Goal: Transaction & Acquisition: Download file/media

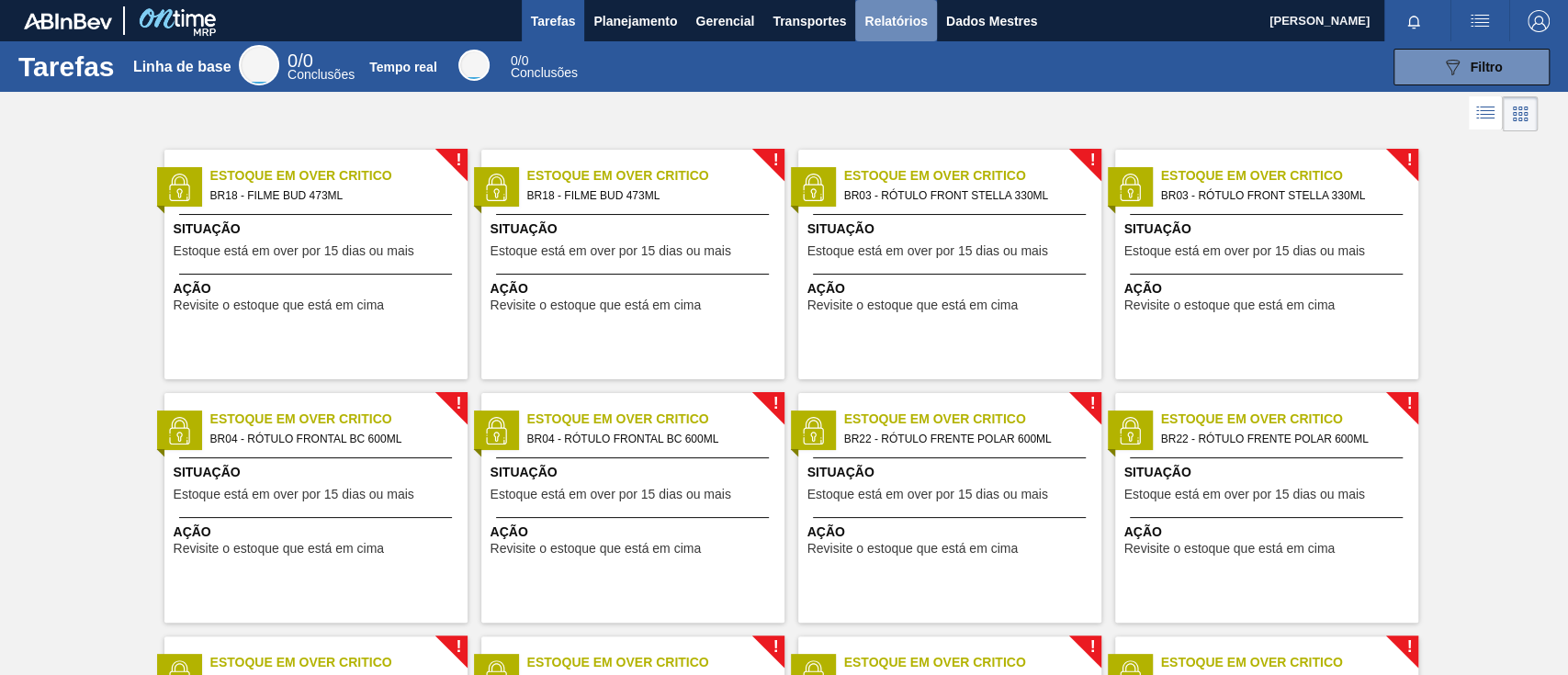
click at [900, 10] on font "Relatórios" at bounding box center [895, 20] width 63 height 22
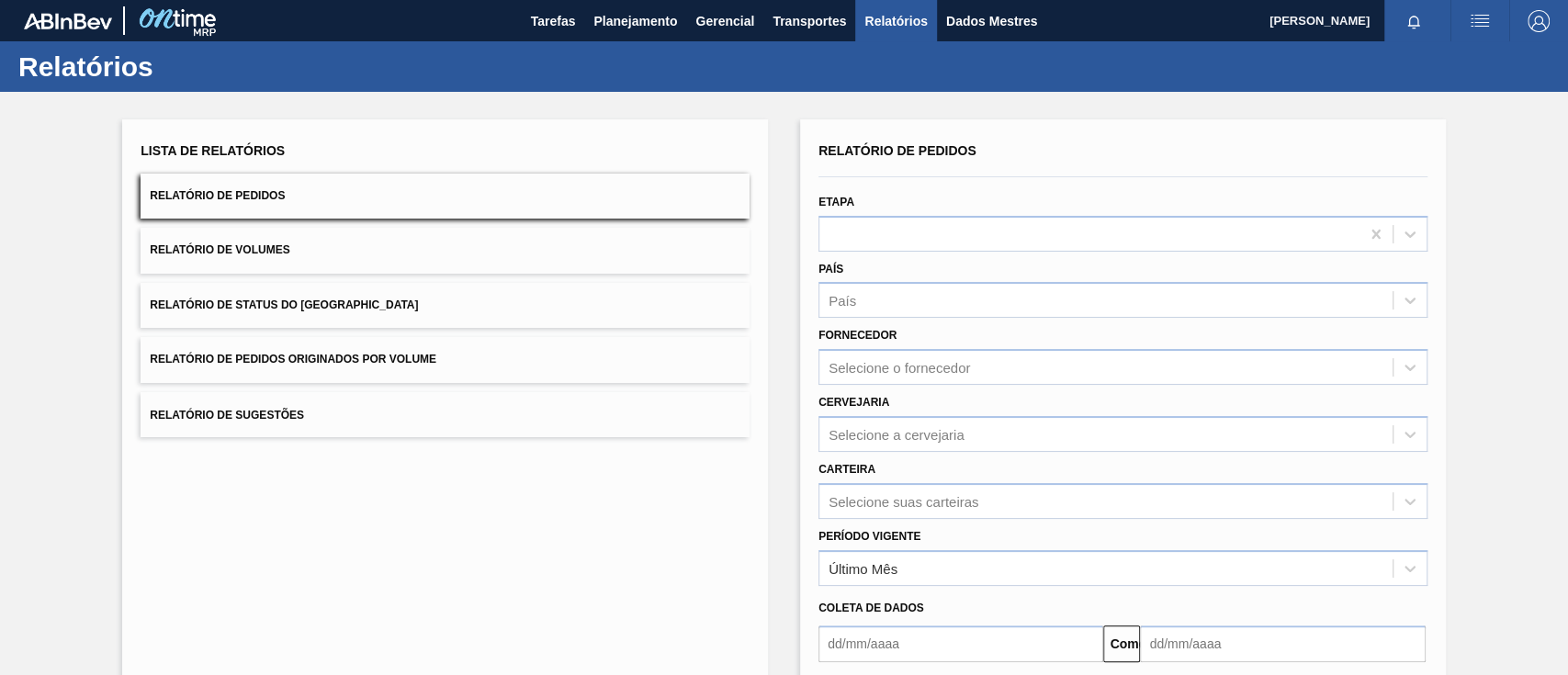
click at [428, 349] on button "Relatório de Pedidos Originados por Volume" at bounding box center [445, 359] width 609 height 45
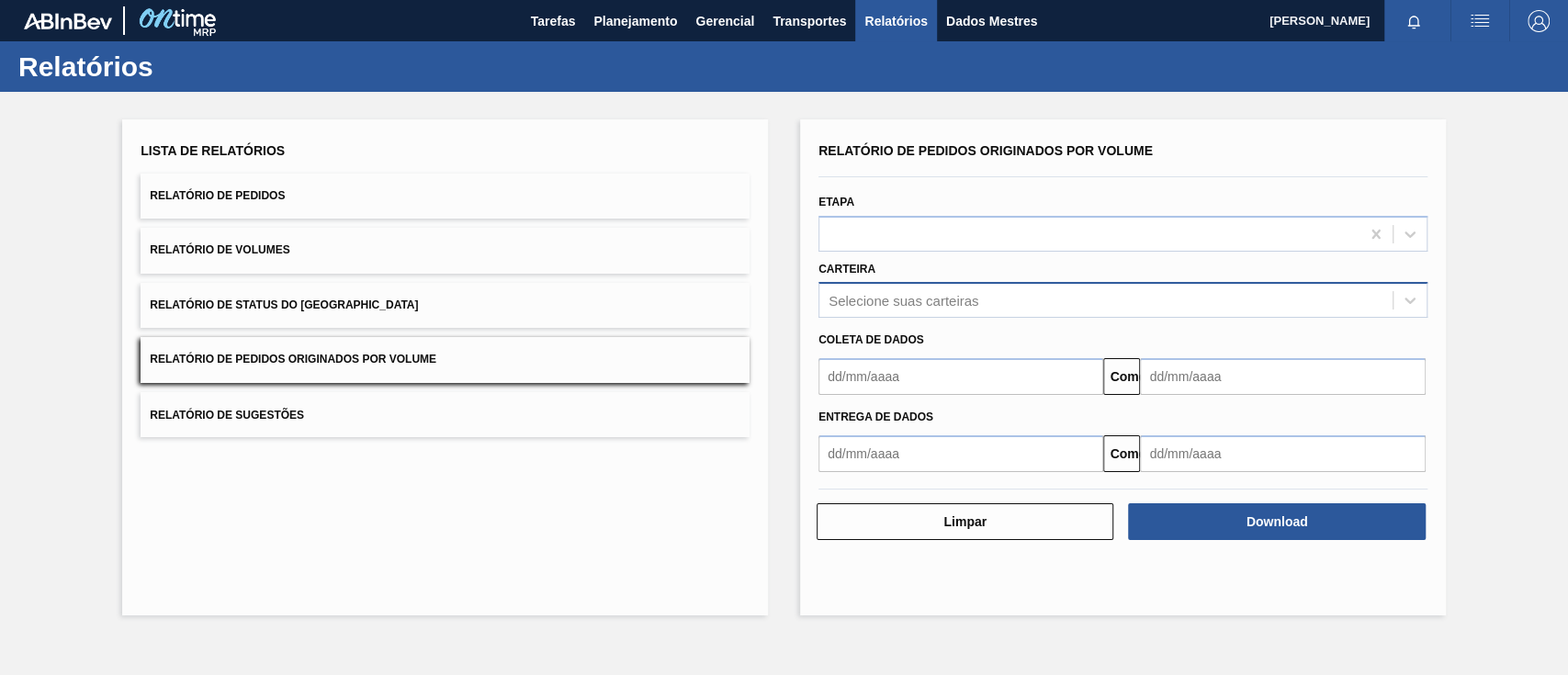
click at [892, 296] on font "Selecione suas carteiras" at bounding box center [903, 300] width 150 height 15
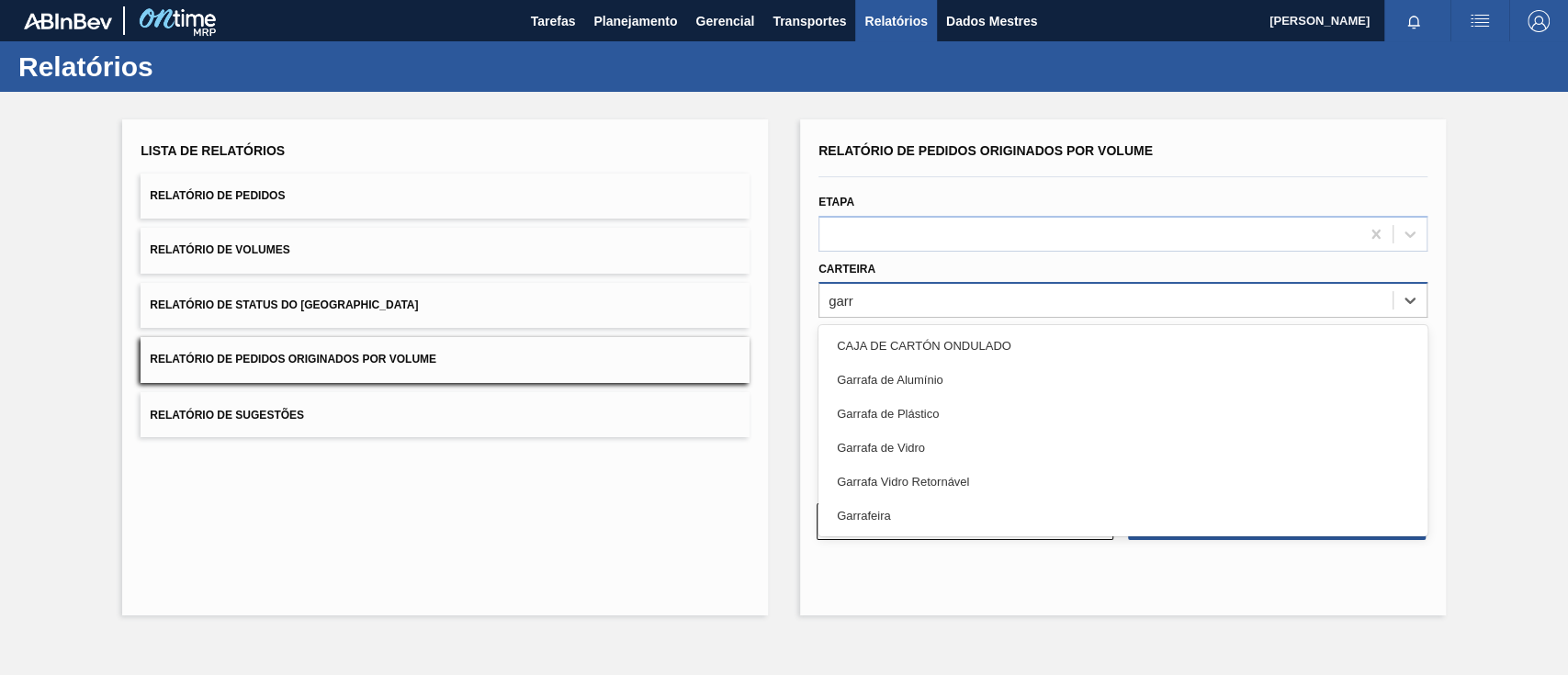
type input "garra"
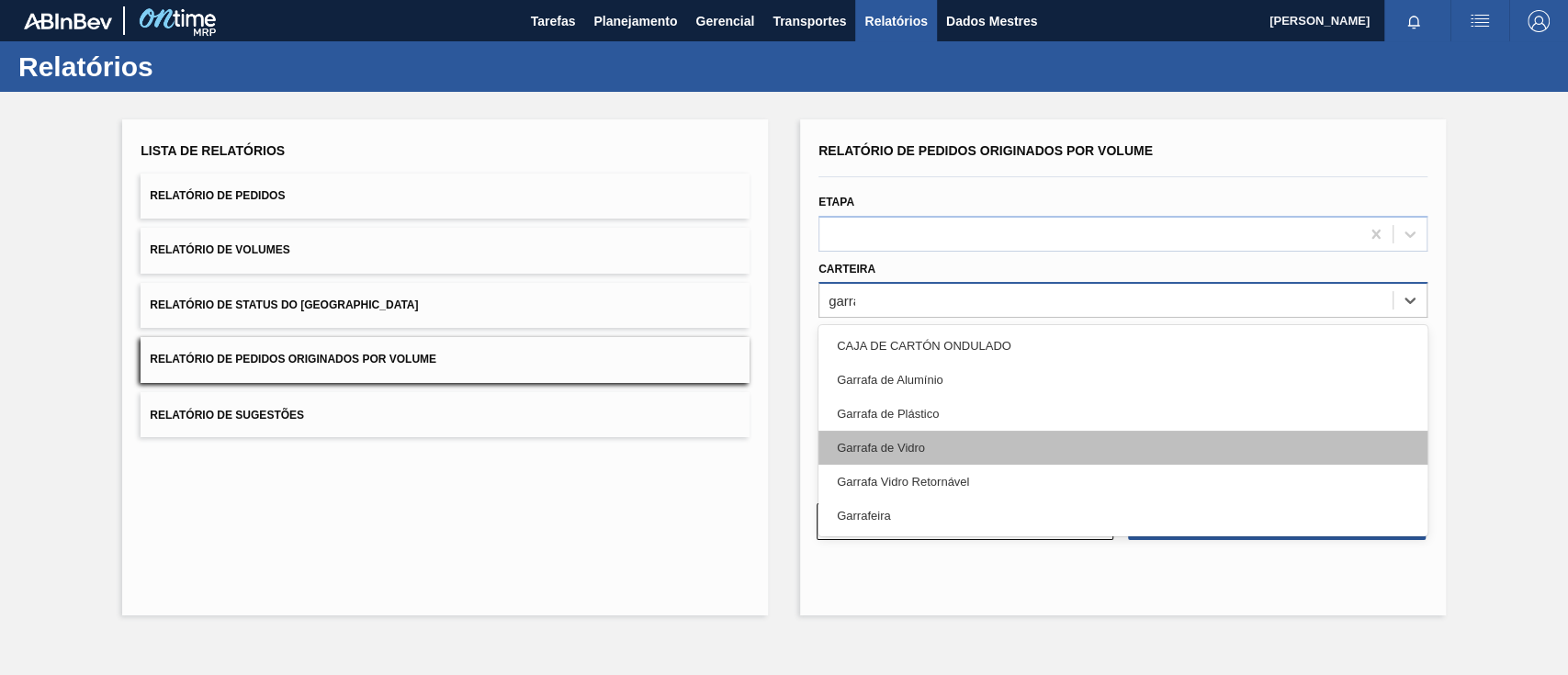
click at [933, 440] on div "Garrafa de Vidro" at bounding box center [1122, 447] width 609 height 34
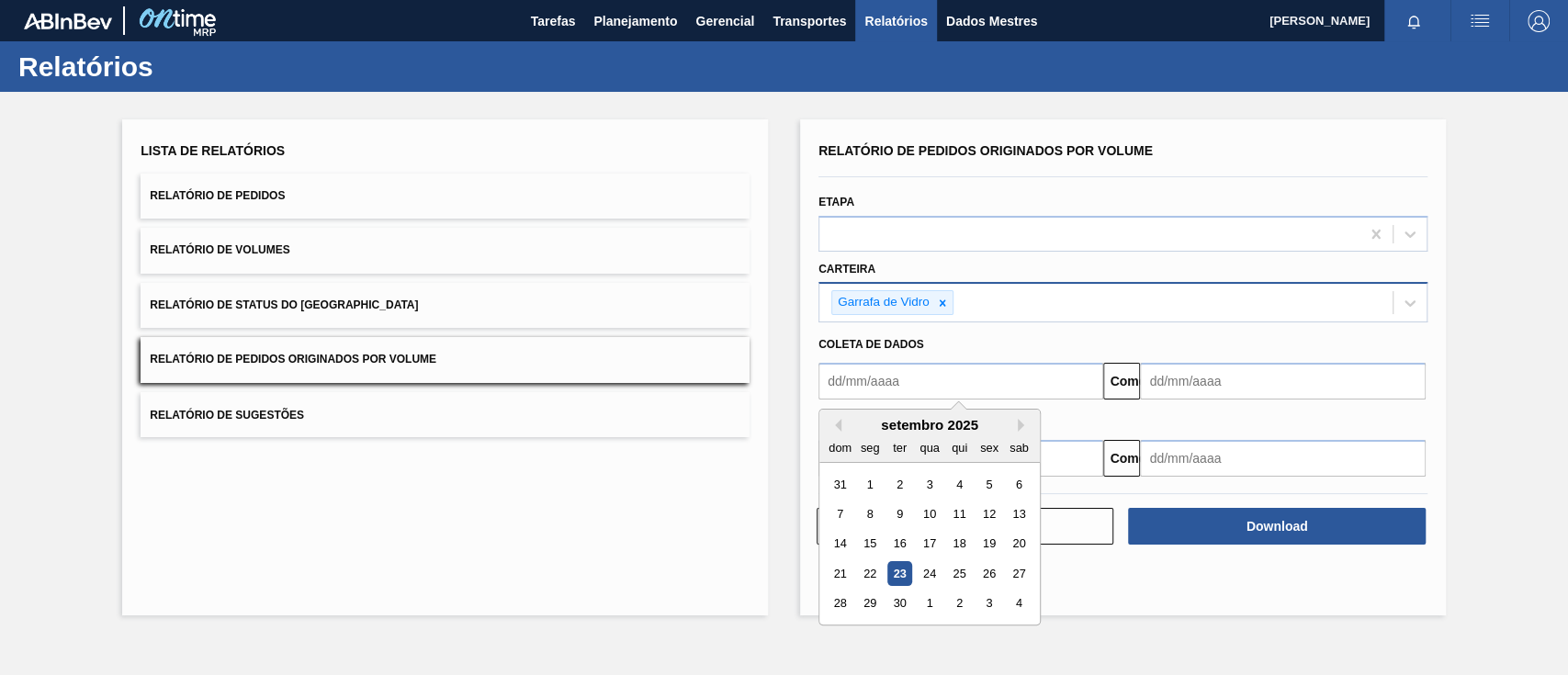
click at [882, 381] on input "text" at bounding box center [960, 381] width 285 height 37
click at [859, 485] on div "1" at bounding box center [870, 485] width 25 height 25
type input "[DATE]"
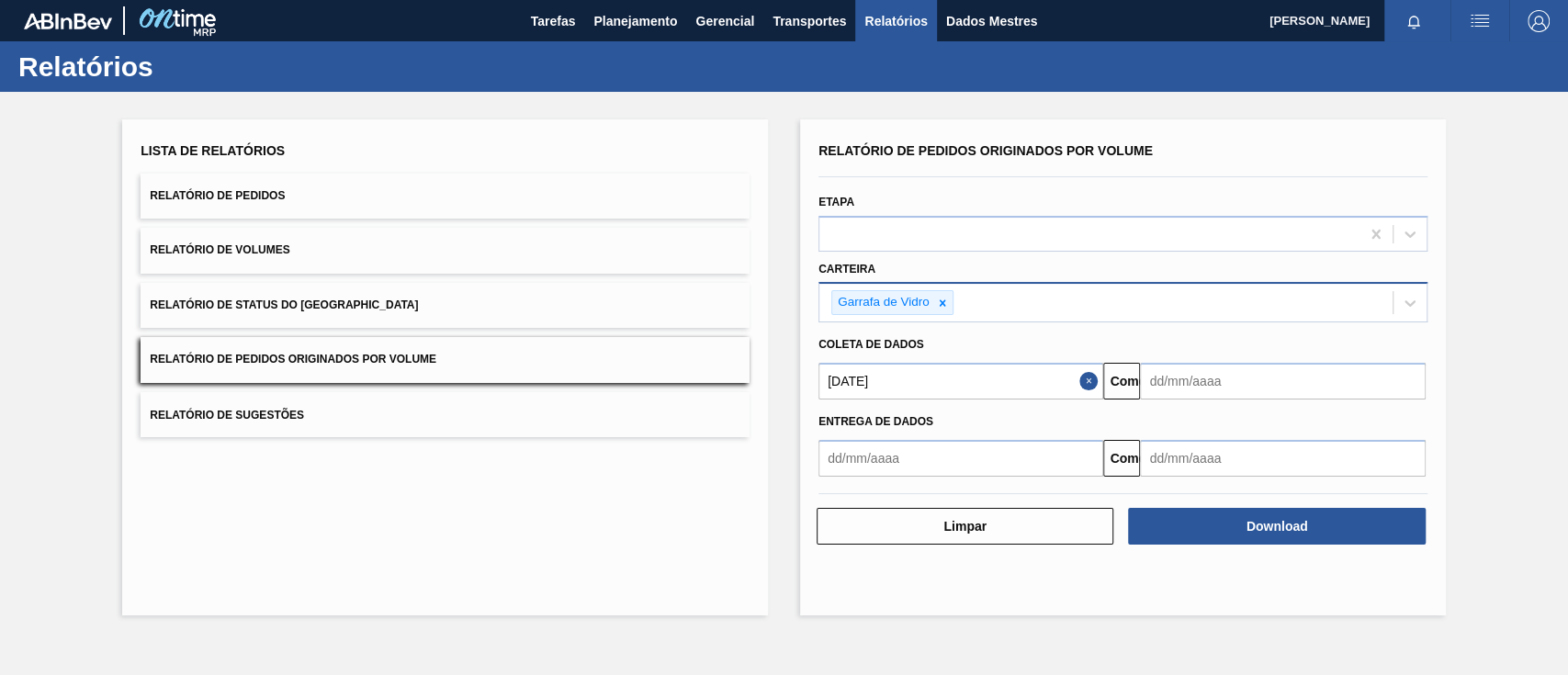
click at [1227, 358] on div "Coleta de dados [DATE] Comeu" at bounding box center [1122, 363] width 609 height 72
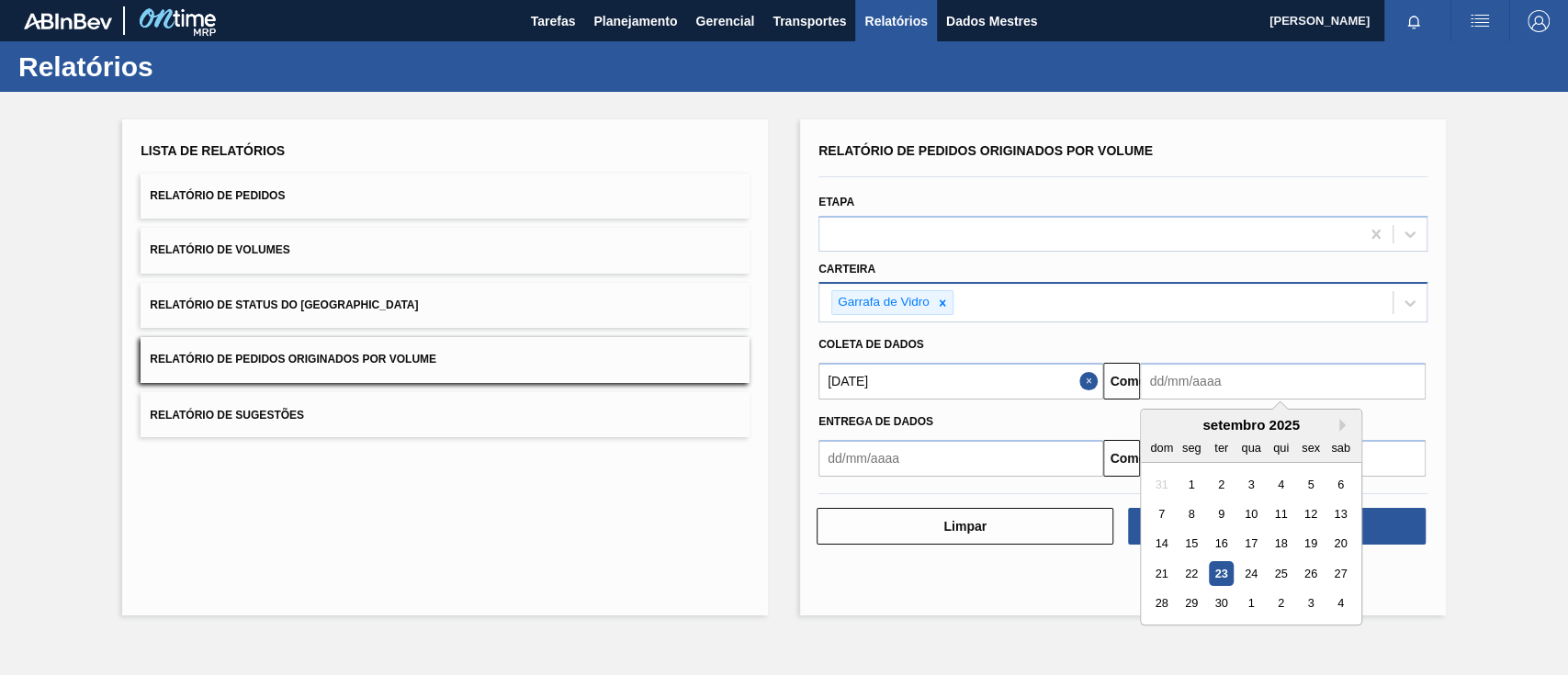
click at [1232, 379] on input "text" at bounding box center [1281, 381] width 285 height 37
click at [1329, 573] on div "27" at bounding box center [1340, 574] width 25 height 25
type input "[DATE]"
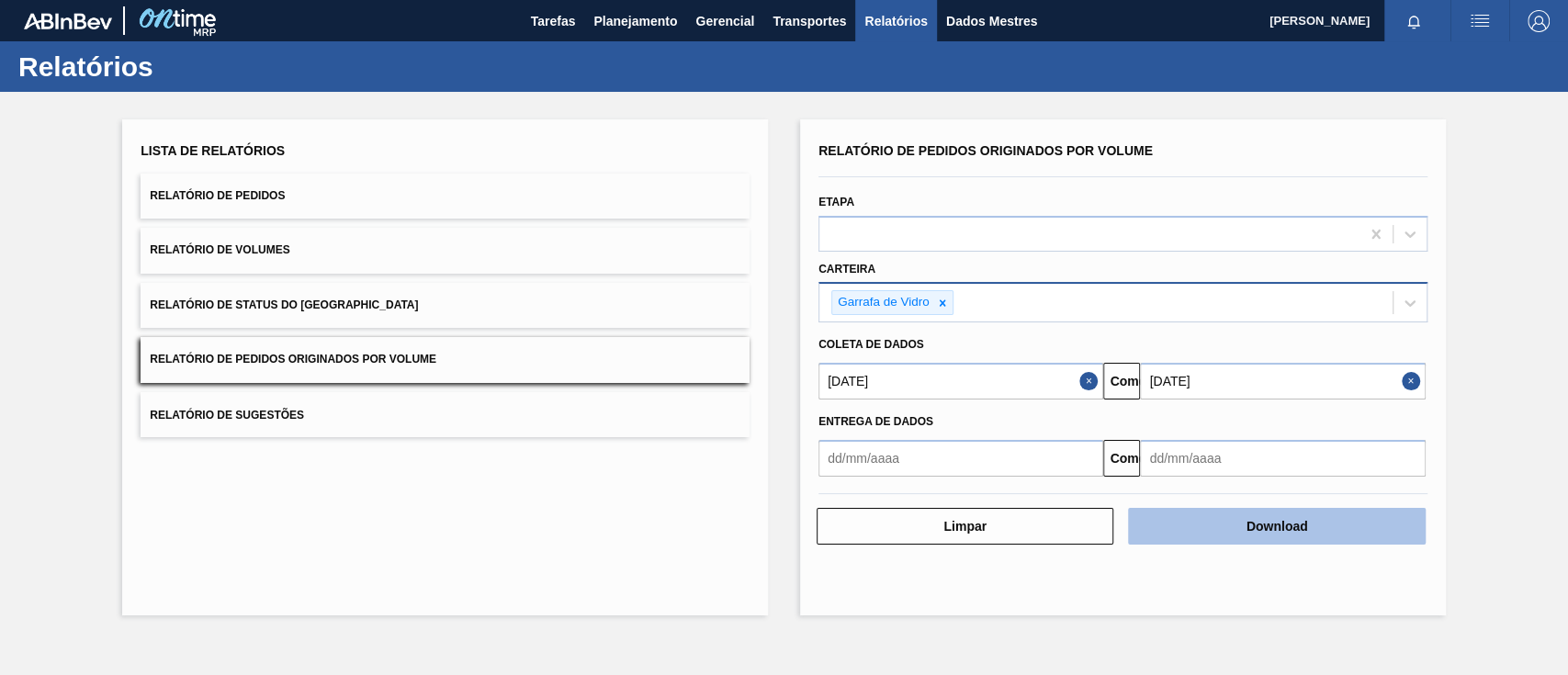
click at [1330, 518] on button "Download" at bounding box center [1275, 526] width 296 height 37
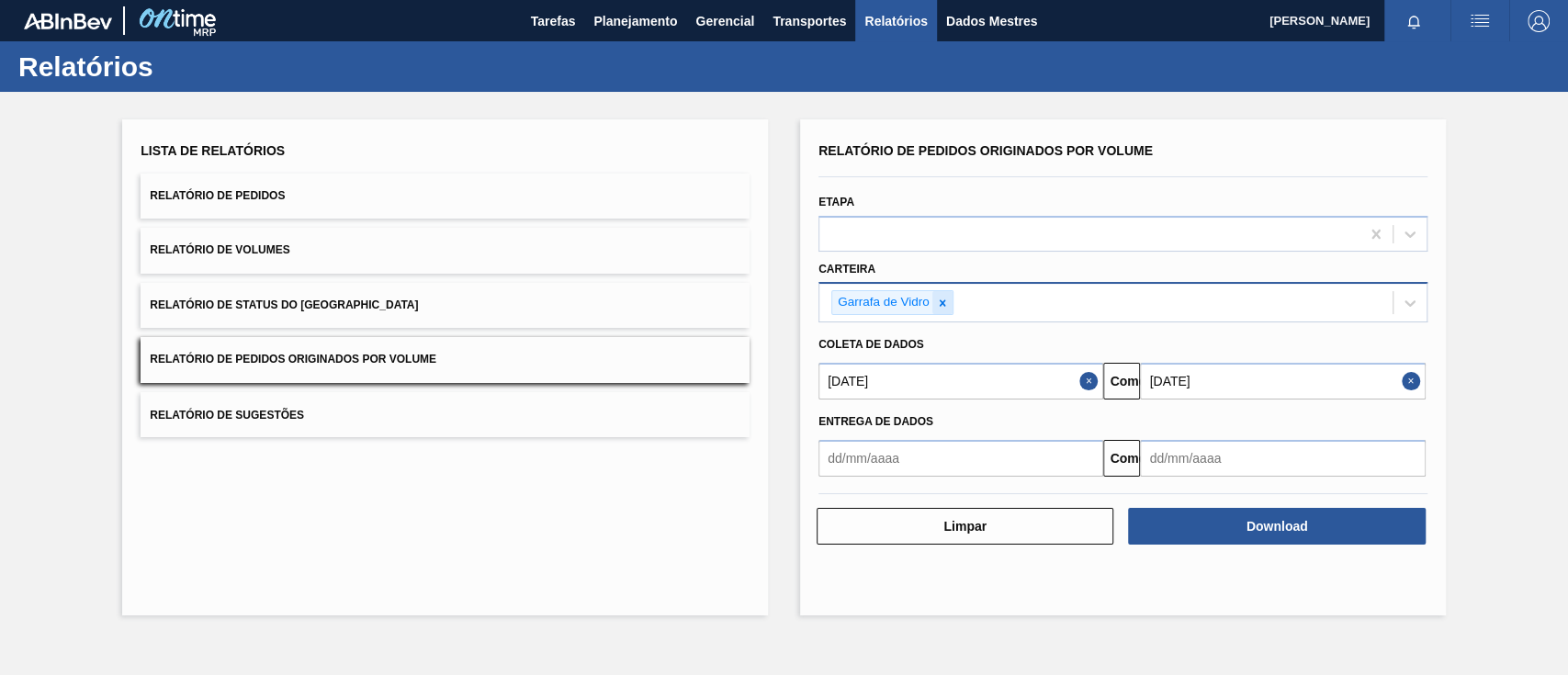
click at [945, 302] on icon at bounding box center [941, 302] width 13 height 13
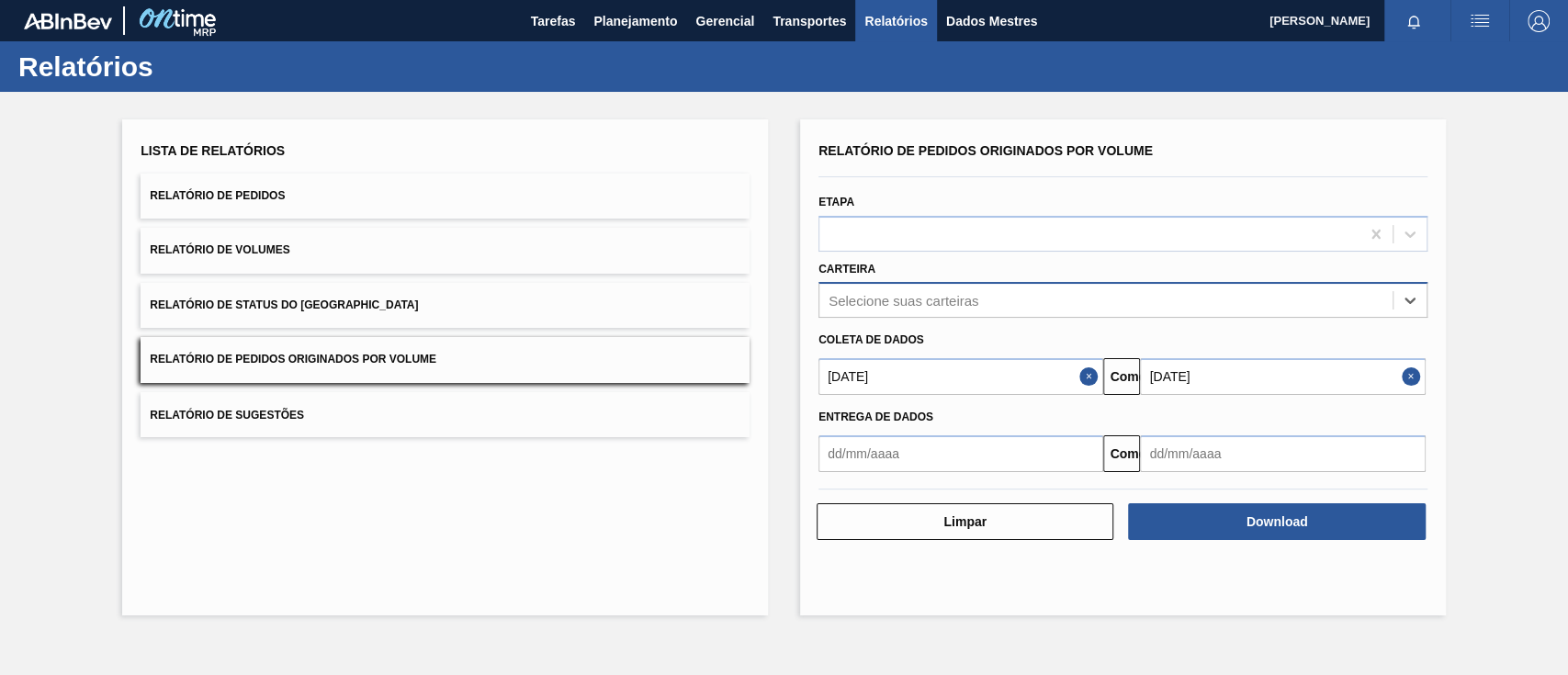
type input "a"
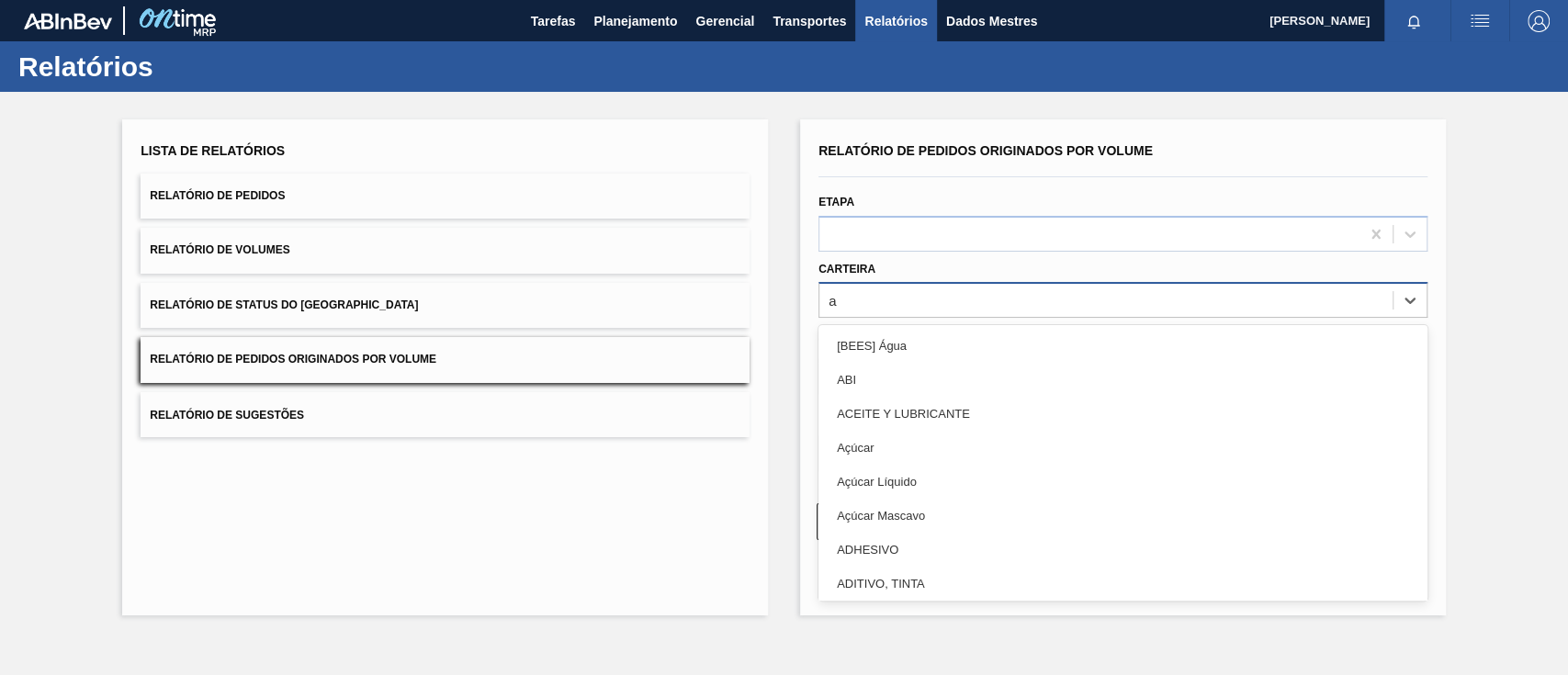
type input "aç"
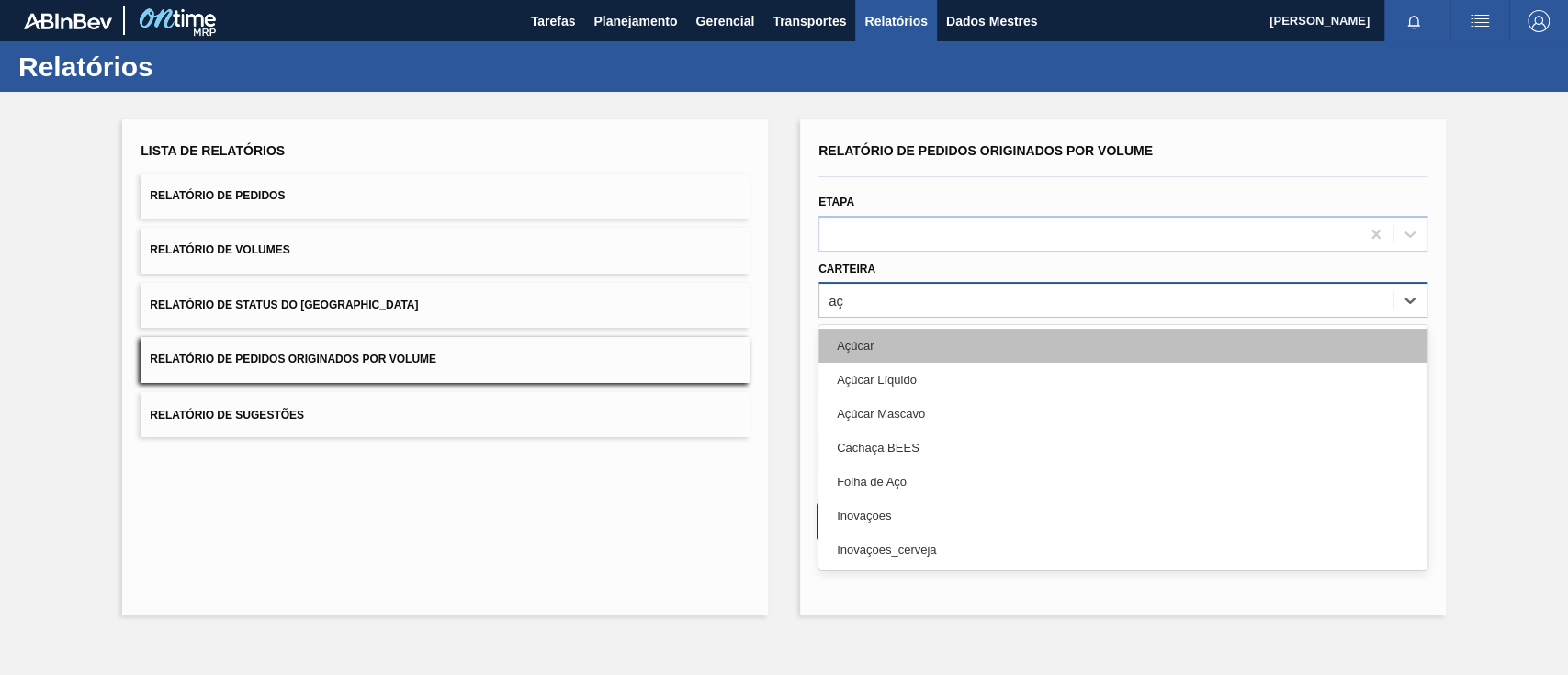
click at [883, 348] on div "Açúcar" at bounding box center [1122, 346] width 609 height 34
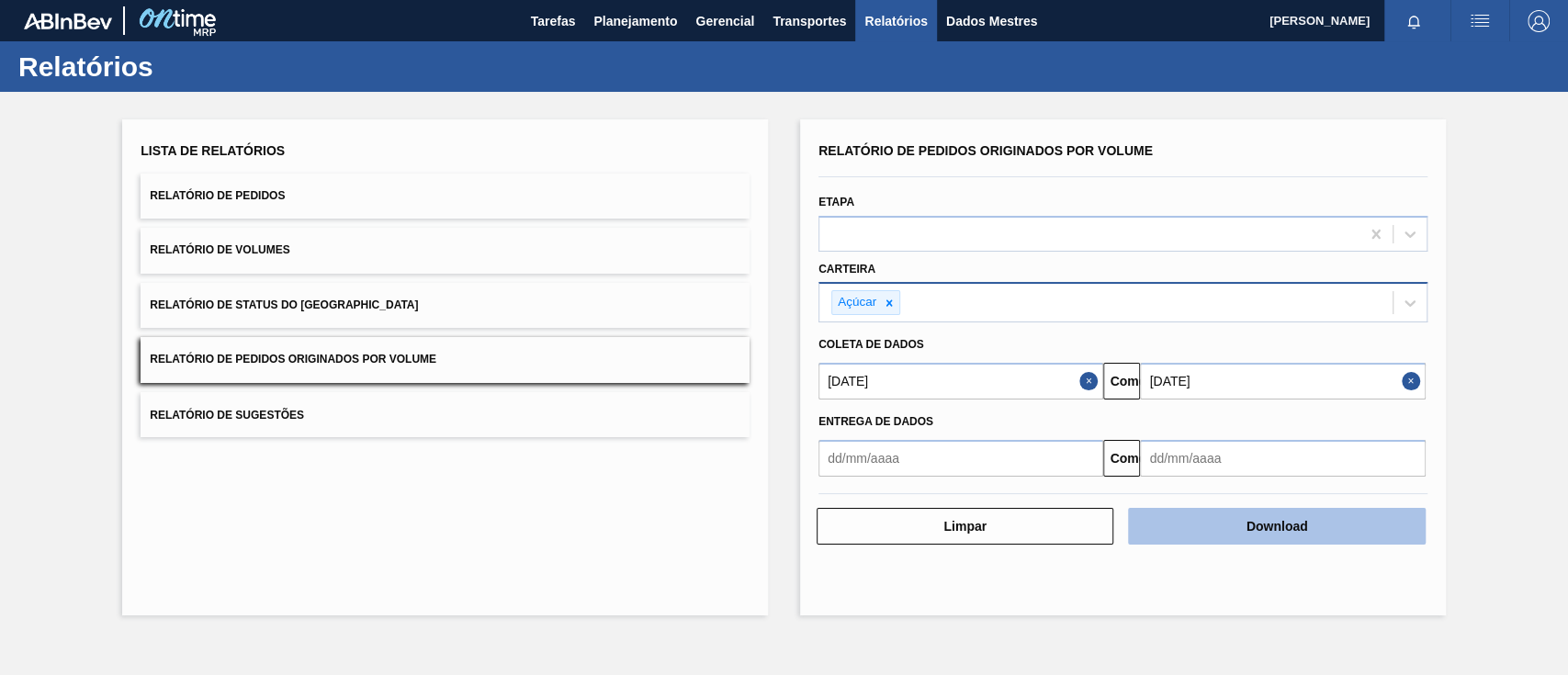
click at [1203, 532] on button "Download" at bounding box center [1275, 526] width 296 height 37
click at [1234, 533] on button "Download" at bounding box center [1275, 526] width 296 height 37
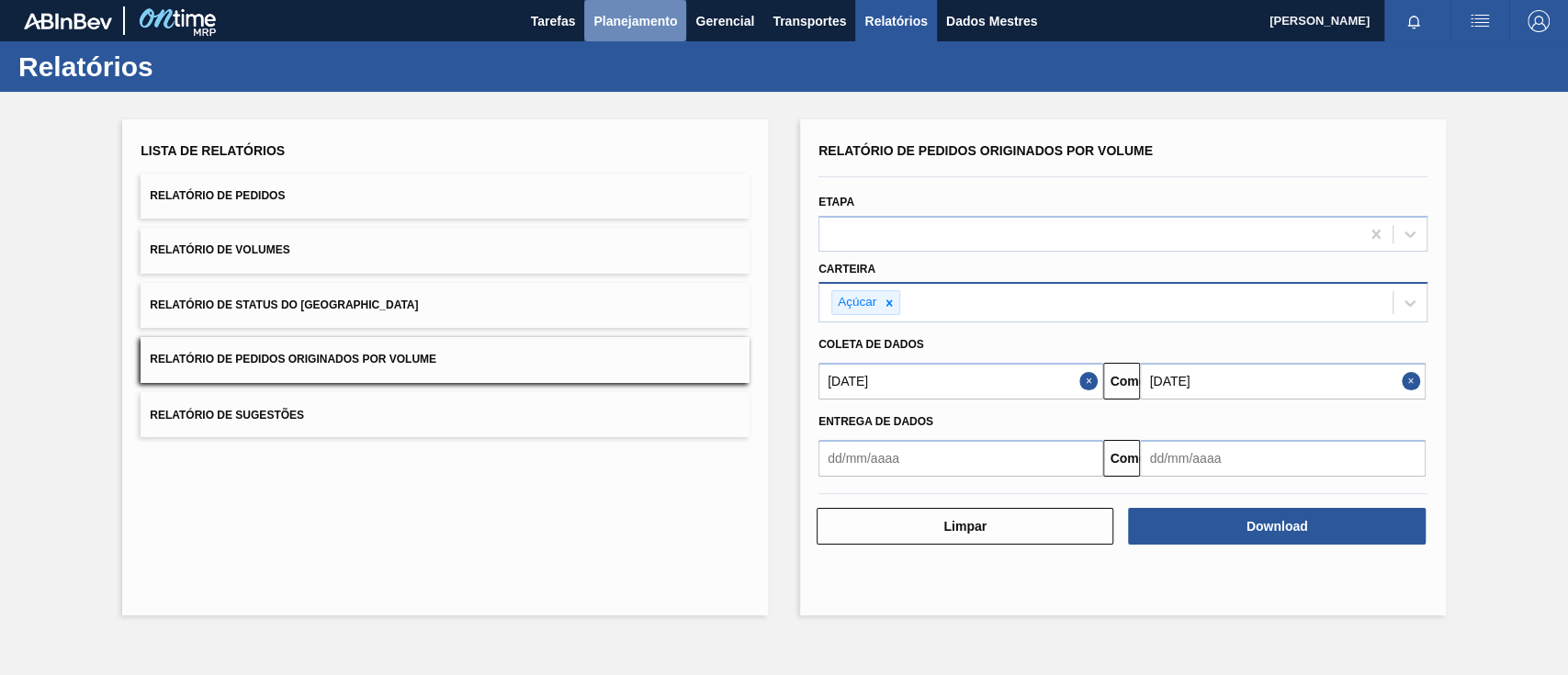
click at [619, 15] on font "Planejamento" at bounding box center [634, 20] width 84 height 14
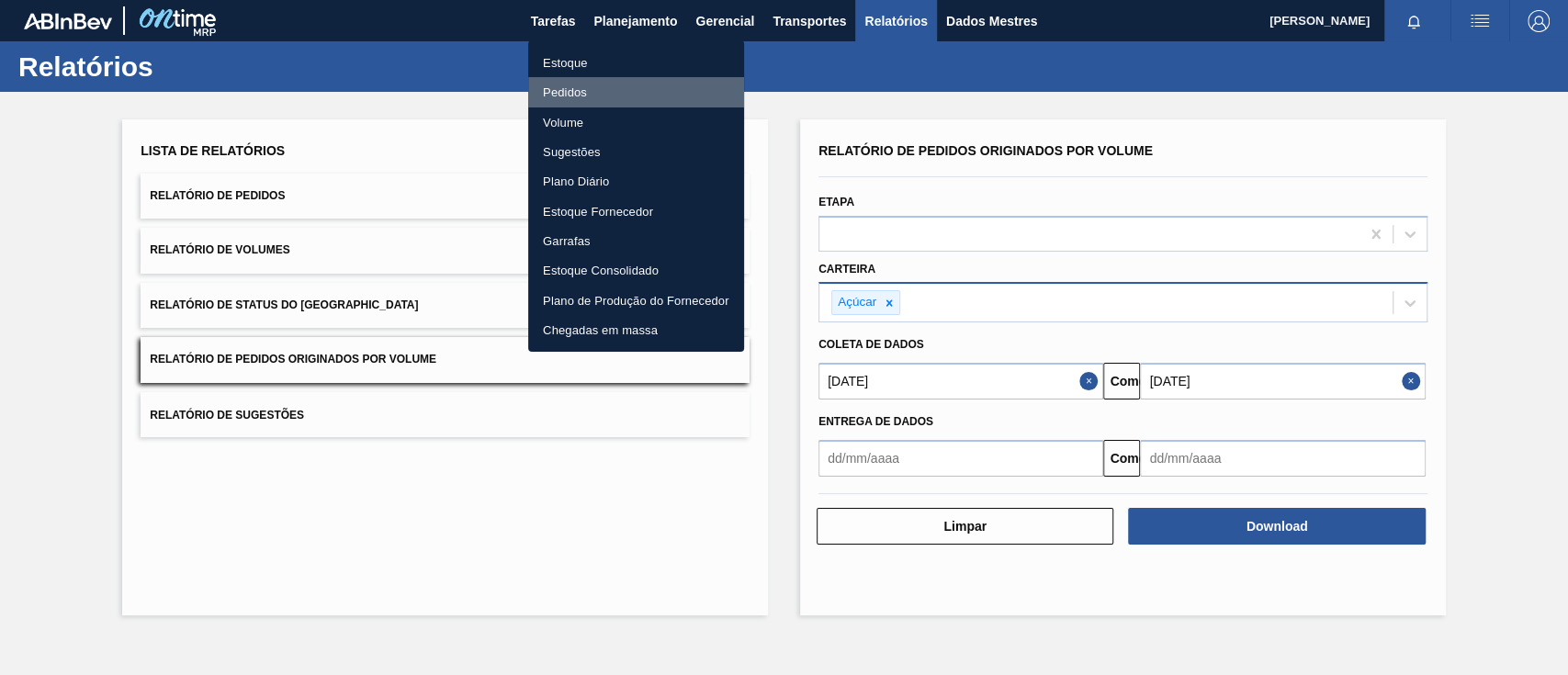
click at [566, 94] on font "Pedidos" at bounding box center [565, 92] width 44 height 14
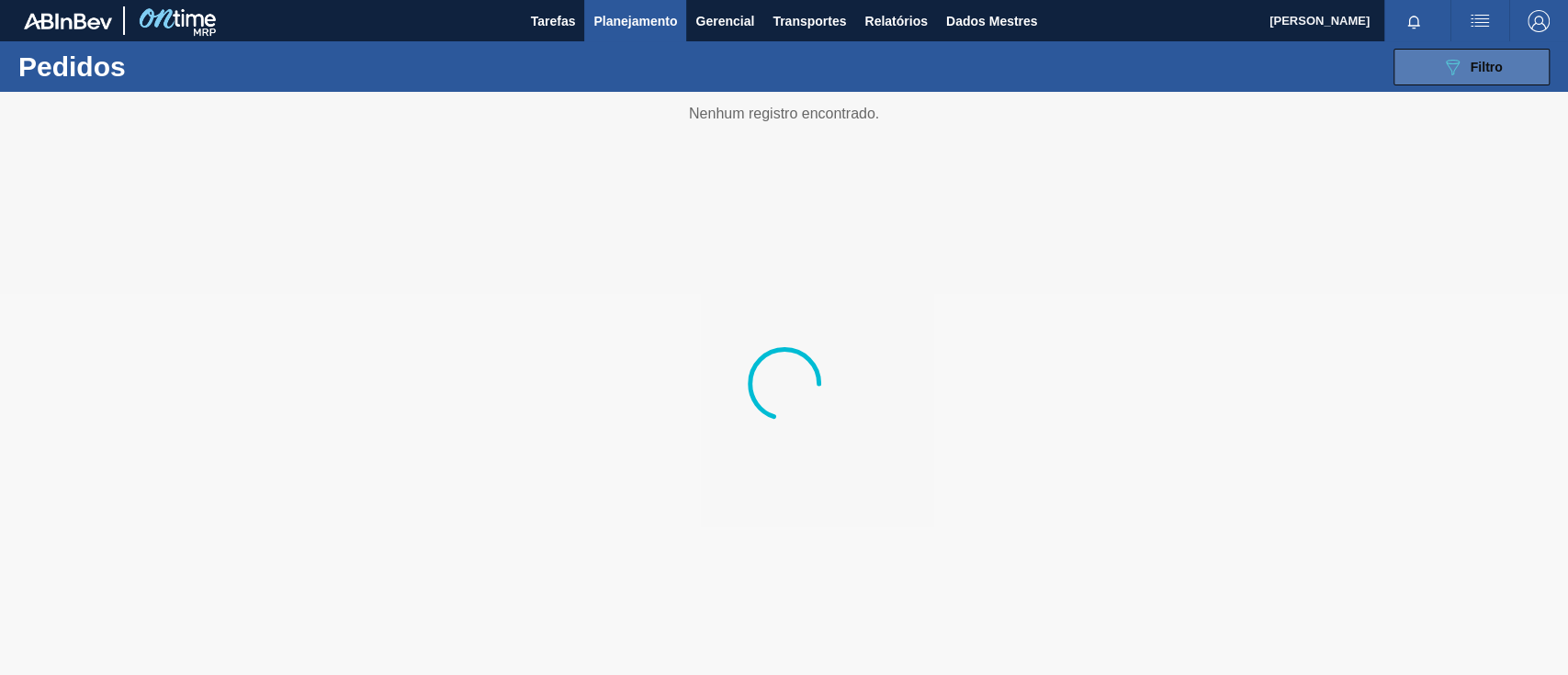
click at [1497, 68] on font "Filtro" at bounding box center [1486, 67] width 32 height 14
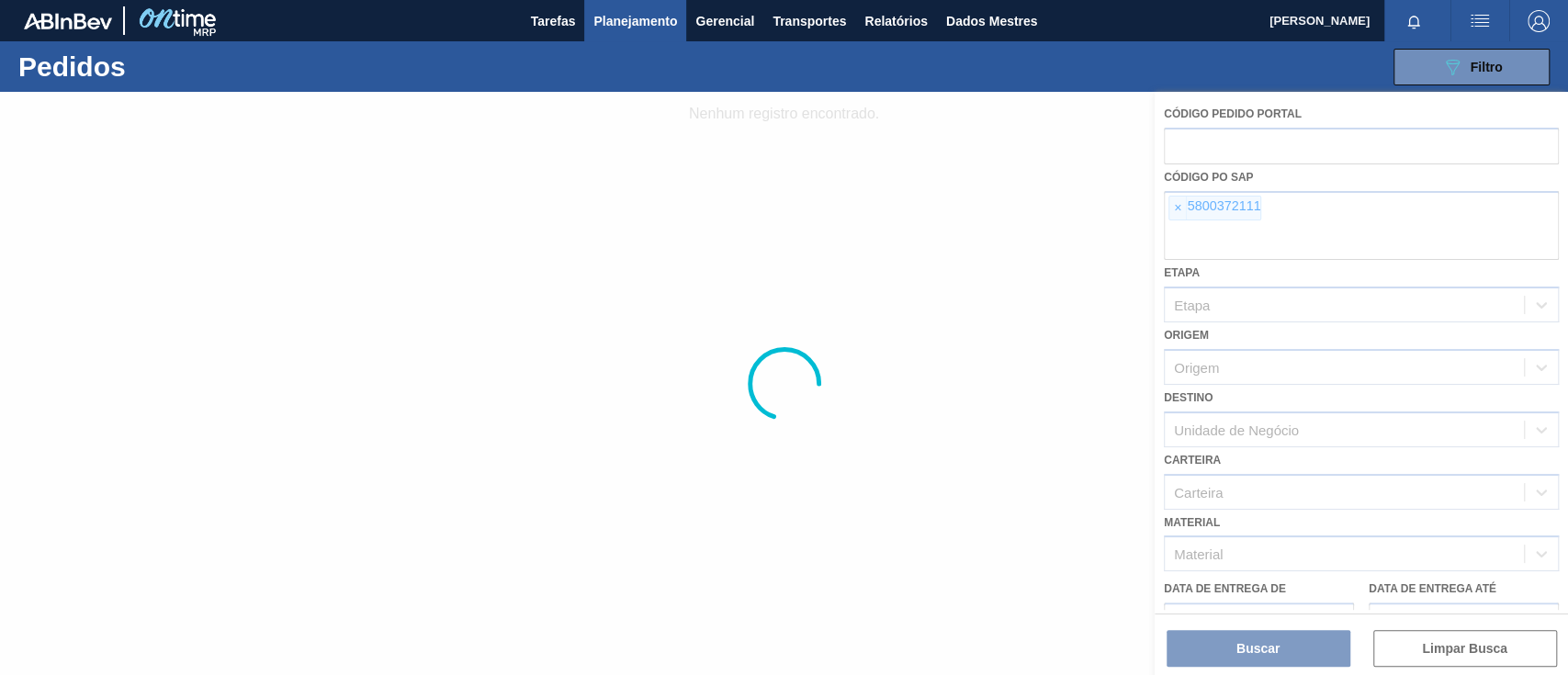
click at [1175, 210] on div at bounding box center [784, 383] width 1568 height 583
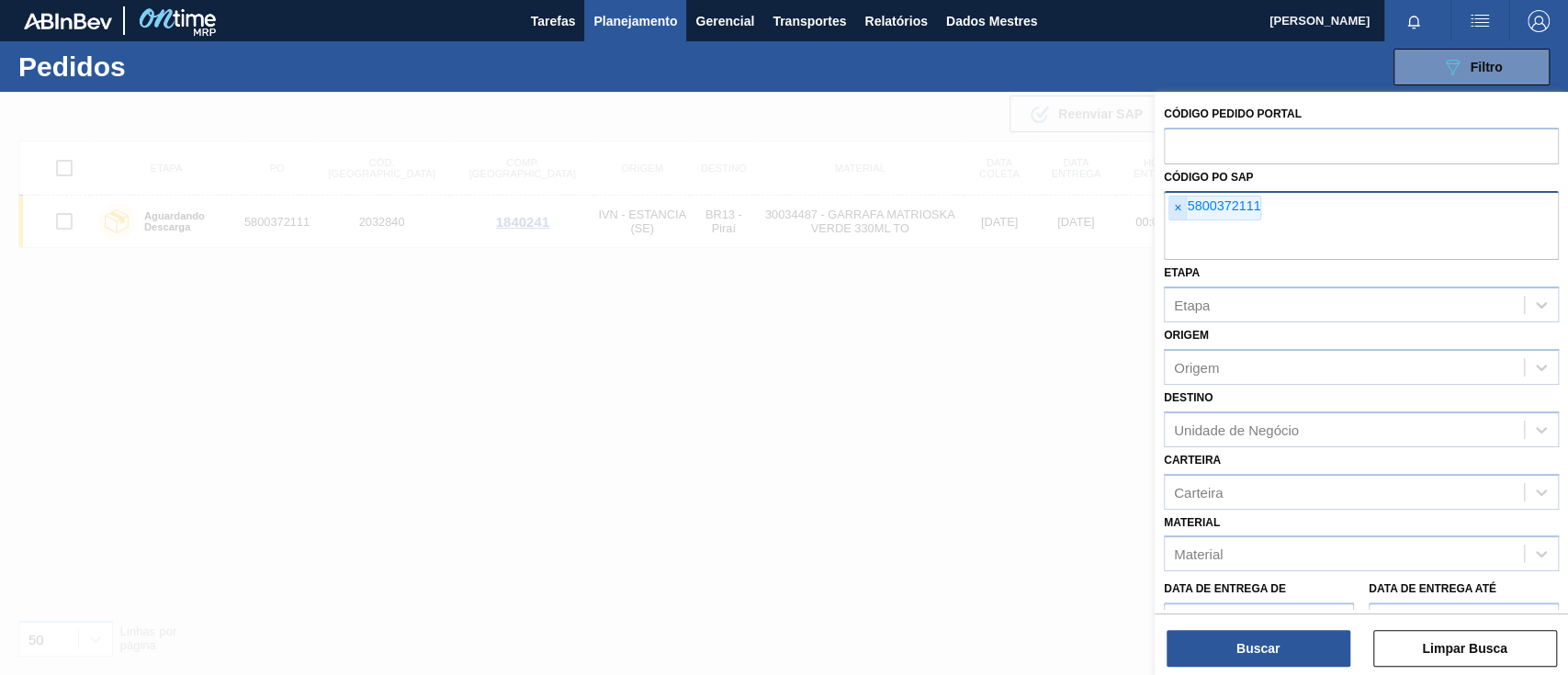
click at [1179, 210] on font "×" at bounding box center [1178, 207] width 8 height 14
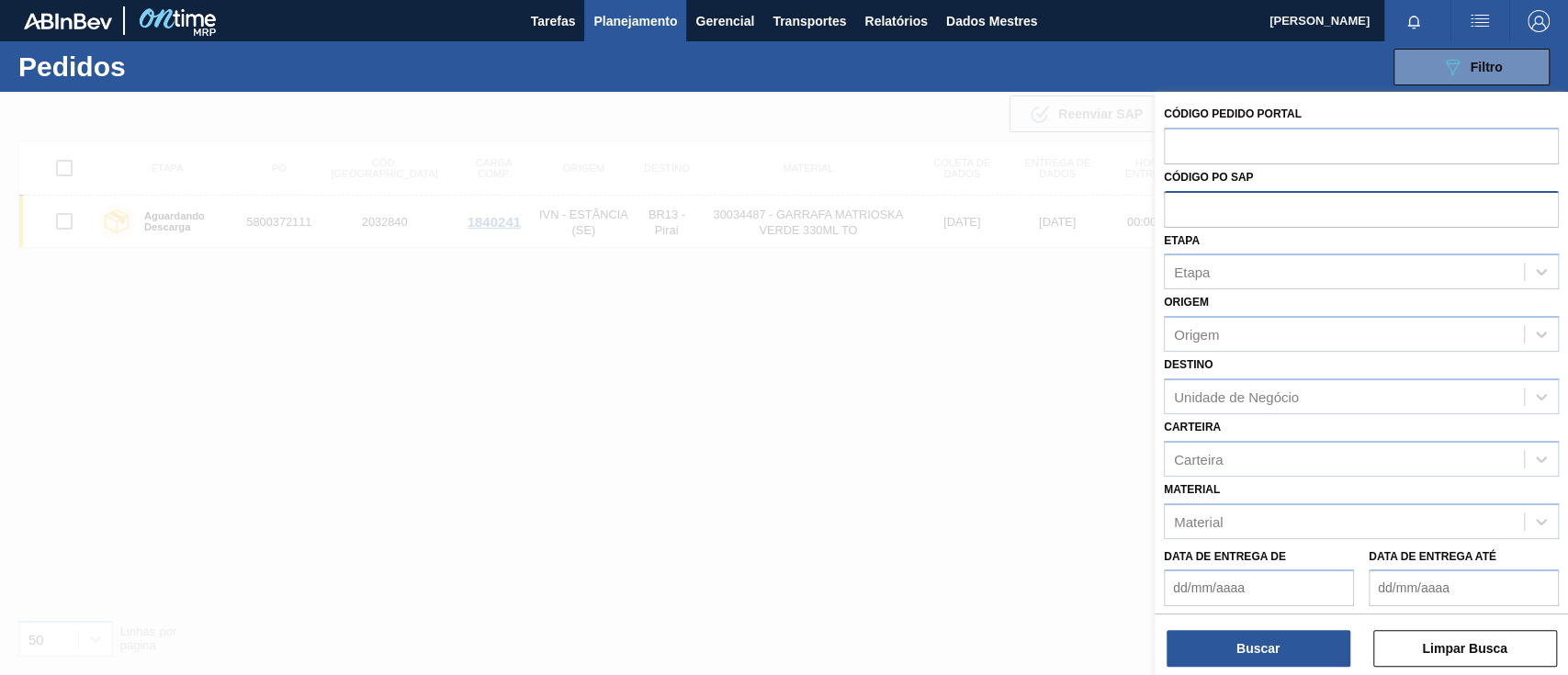
paste input "5800369634"
type input "5800369634"
click at [1290, 658] on button "Buscar" at bounding box center [1258, 648] width 183 height 37
